Goal: Task Accomplishment & Management: Complete application form

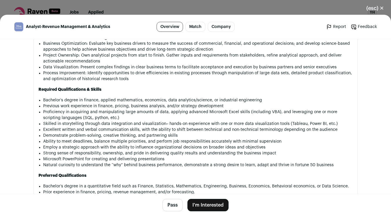
scroll to position [277, 0]
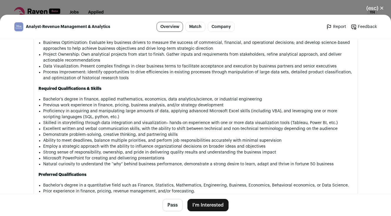
click at [208, 206] on button "I'm Interested" at bounding box center [208, 205] width 41 height 12
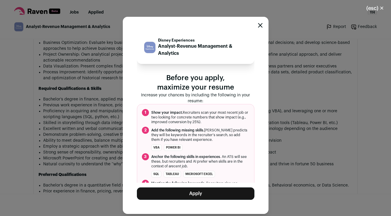
click at [210, 197] on button "Apply" at bounding box center [196, 193] width 118 height 12
